Goal: Task Accomplishment & Management: Use online tool/utility

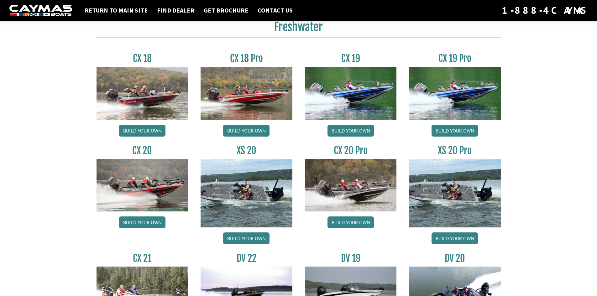
scroll to position [512, 0]
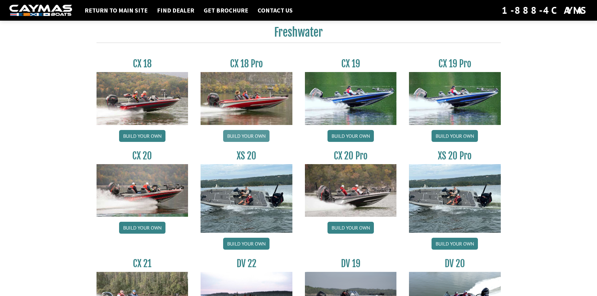
click at [260, 132] on link "Build your own" at bounding box center [246, 136] width 46 height 12
click at [154, 132] on link "Build your own" at bounding box center [142, 136] width 46 height 12
click at [346, 138] on link "Build your own" at bounding box center [350, 136] width 46 height 12
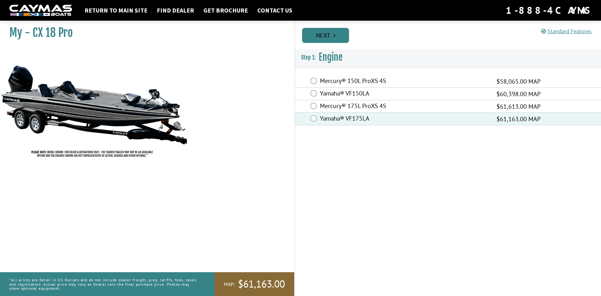
click at [311, 34] on link "Next" at bounding box center [325, 35] width 47 height 15
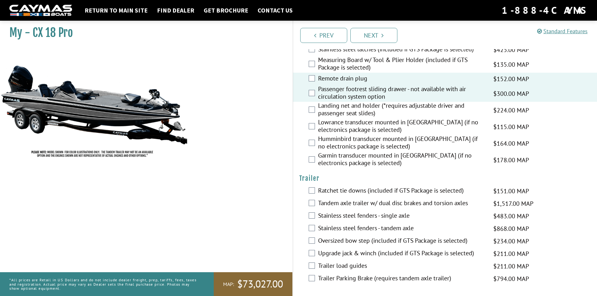
scroll to position [816, 0]
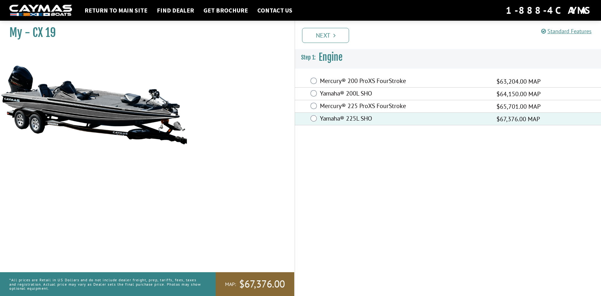
drag, startPoint x: 310, startPoint y: 120, endPoint x: 300, endPoint y: 132, distance: 15.8
click at [300, 132] on div "My - CX 19 1." at bounding box center [301, 157] width 614 height 278
click at [325, 40] on link "Next" at bounding box center [325, 35] width 47 height 15
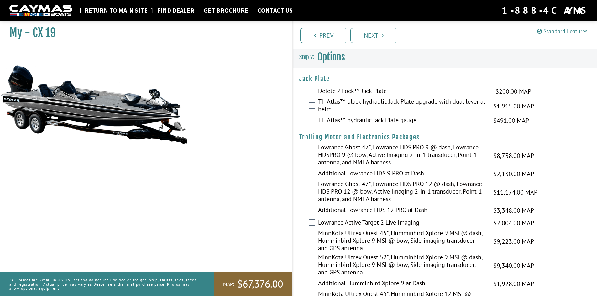
click at [98, 11] on link "Return to main site" at bounding box center [115, 10] width 69 height 8
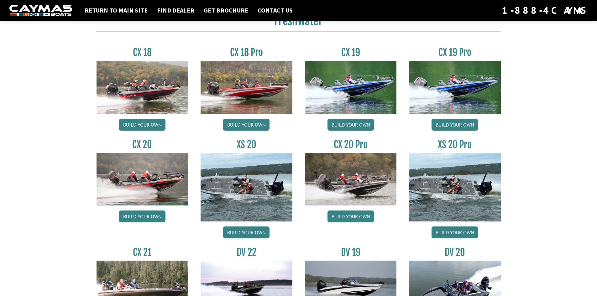
scroll to position [480, 0]
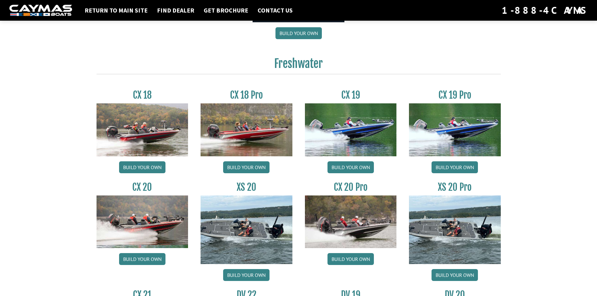
click at [241, 129] on img at bounding box center [246, 129] width 92 height 53
click at [248, 165] on link "Build your own" at bounding box center [246, 167] width 46 height 12
click at [127, 126] on img at bounding box center [142, 129] width 92 height 53
click at [150, 165] on link "Build your own" at bounding box center [142, 167] width 46 height 12
